Goal: Task Accomplishment & Management: Manage account settings

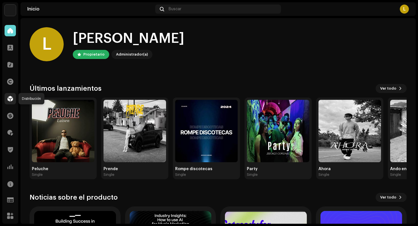
click at [9, 100] on span at bounding box center [10, 99] width 6 height 5
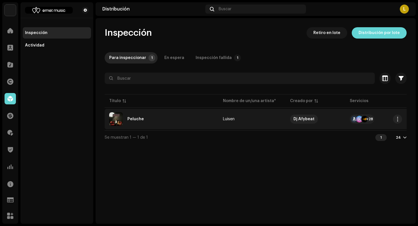
click at [144, 120] on div "Peluche" at bounding box center [161, 120] width 105 height 14
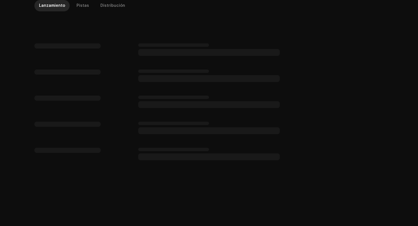
scroll to position [135, 0]
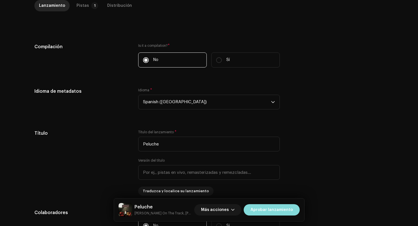
click at [255, 213] on span "Aprobar lanzamiento" at bounding box center [271, 210] width 42 height 11
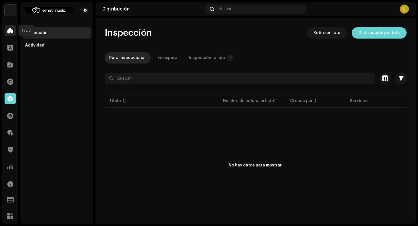
click at [11, 29] on span at bounding box center [10, 30] width 6 height 5
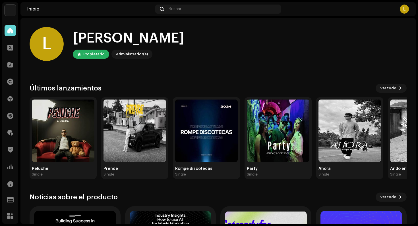
scroll to position [2, 0]
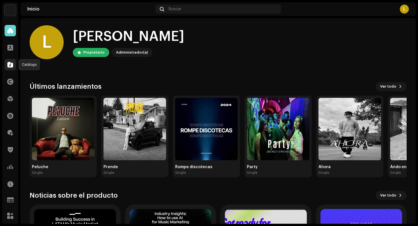
click at [9, 65] on span at bounding box center [10, 65] width 6 height 5
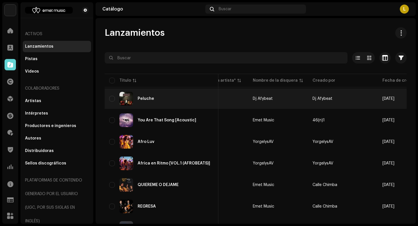
scroll to position [0, 297]
